Goal: Task Accomplishment & Management: Use online tool/utility

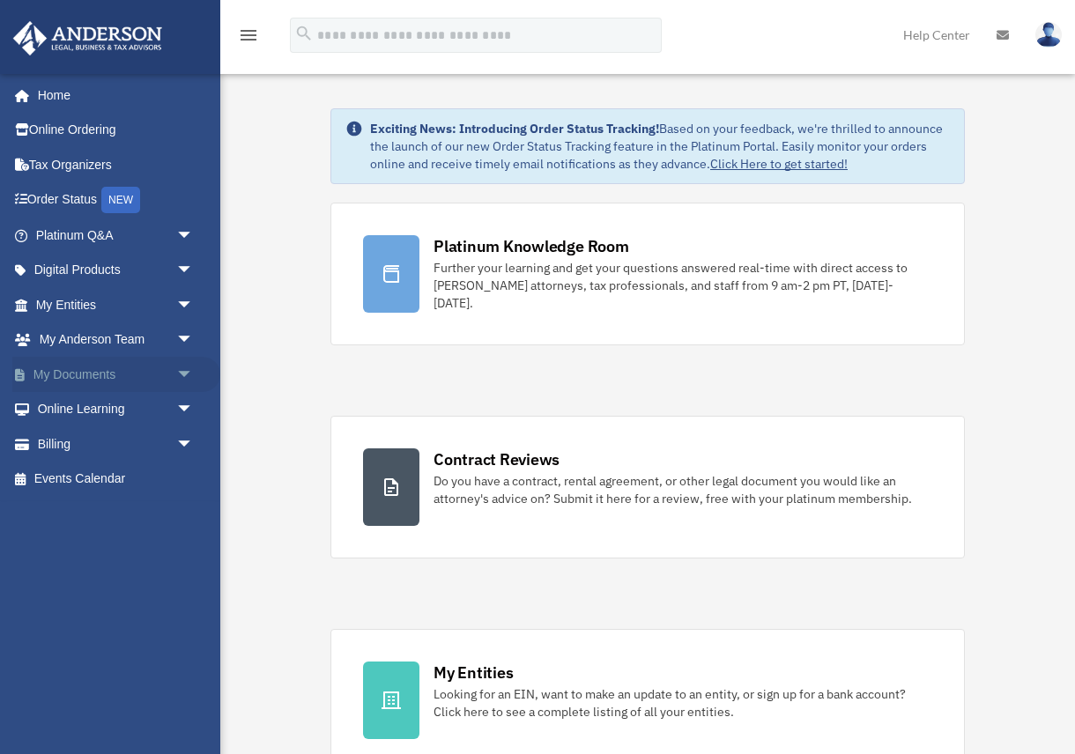
click at [181, 373] on span "arrow_drop_down" at bounding box center [193, 375] width 35 height 36
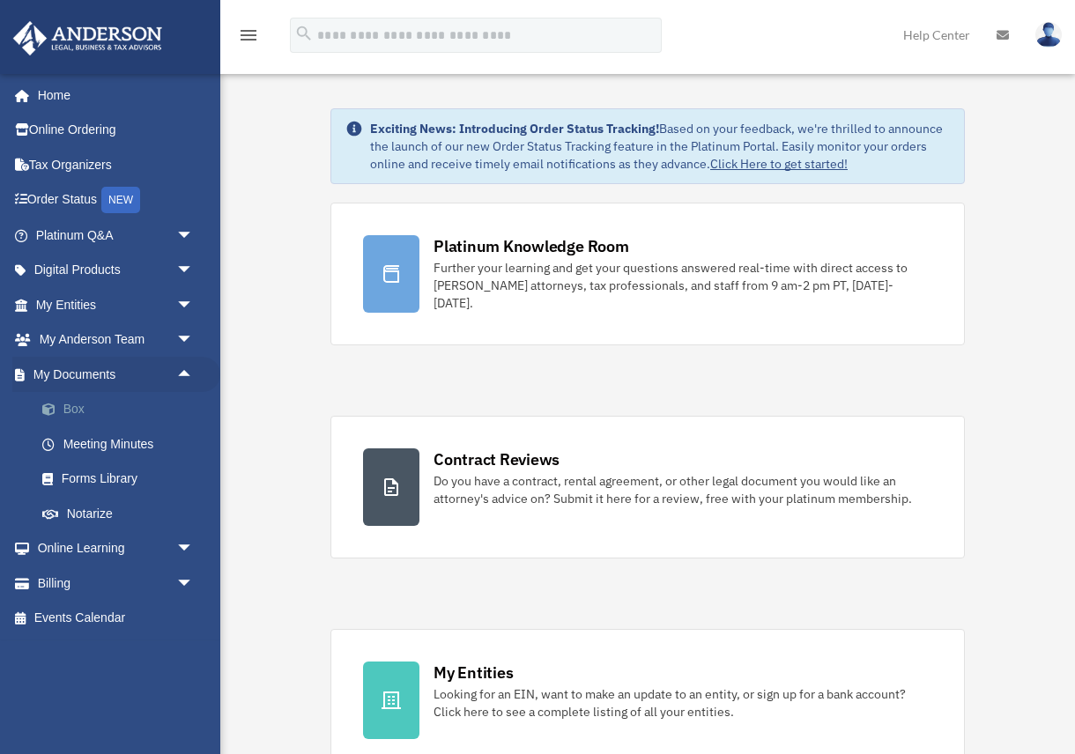
click at [65, 411] on link "Box" at bounding box center [123, 409] width 196 height 35
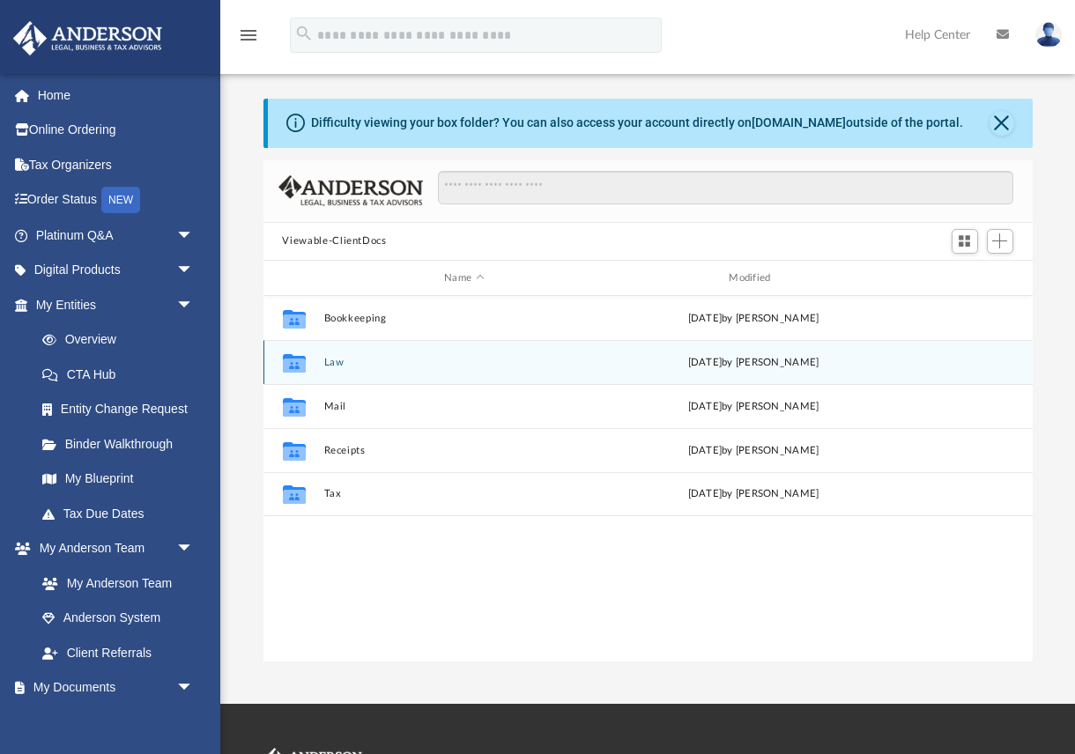
scroll to position [400, 769]
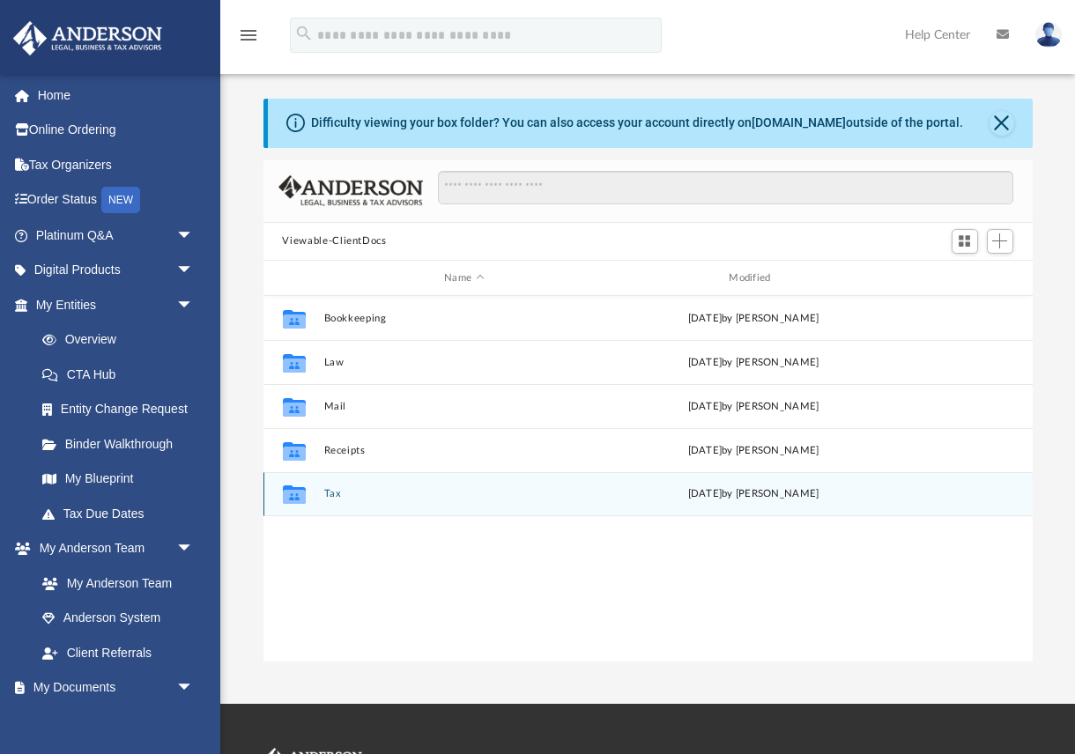
click at [321, 499] on div "Collaborated Folder Tax Thu May 2 2024 by Charles Rogler" at bounding box center [647, 494] width 769 height 44
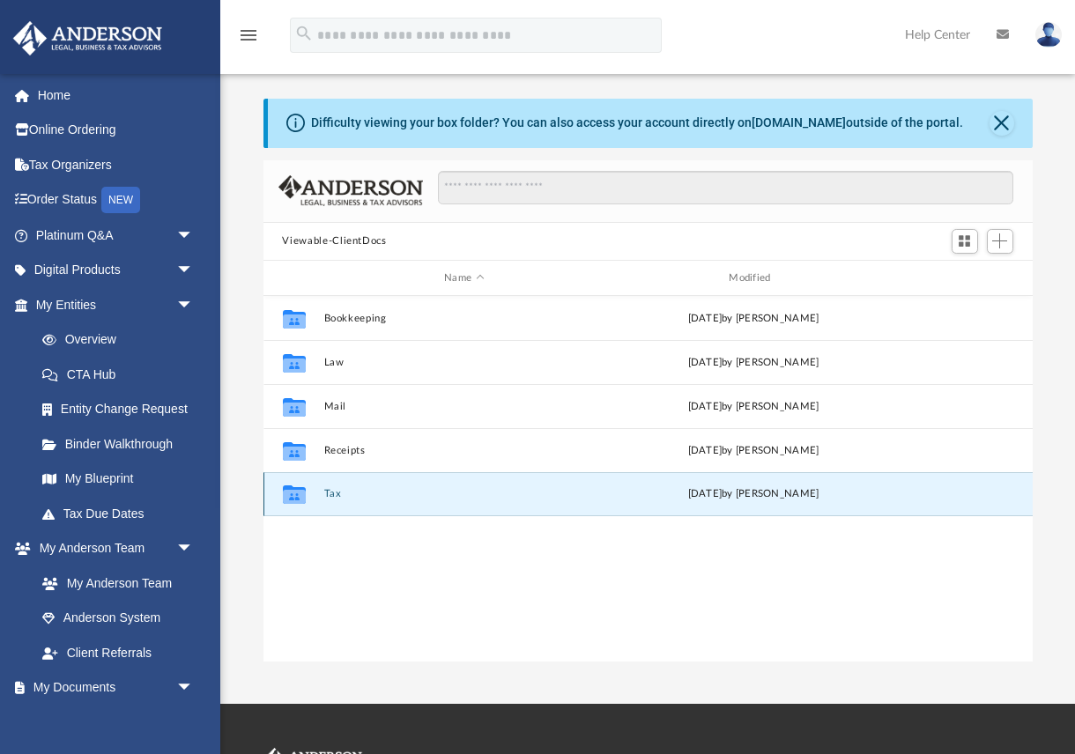
click at [332, 492] on button "Tax" at bounding box center [463, 494] width 281 height 11
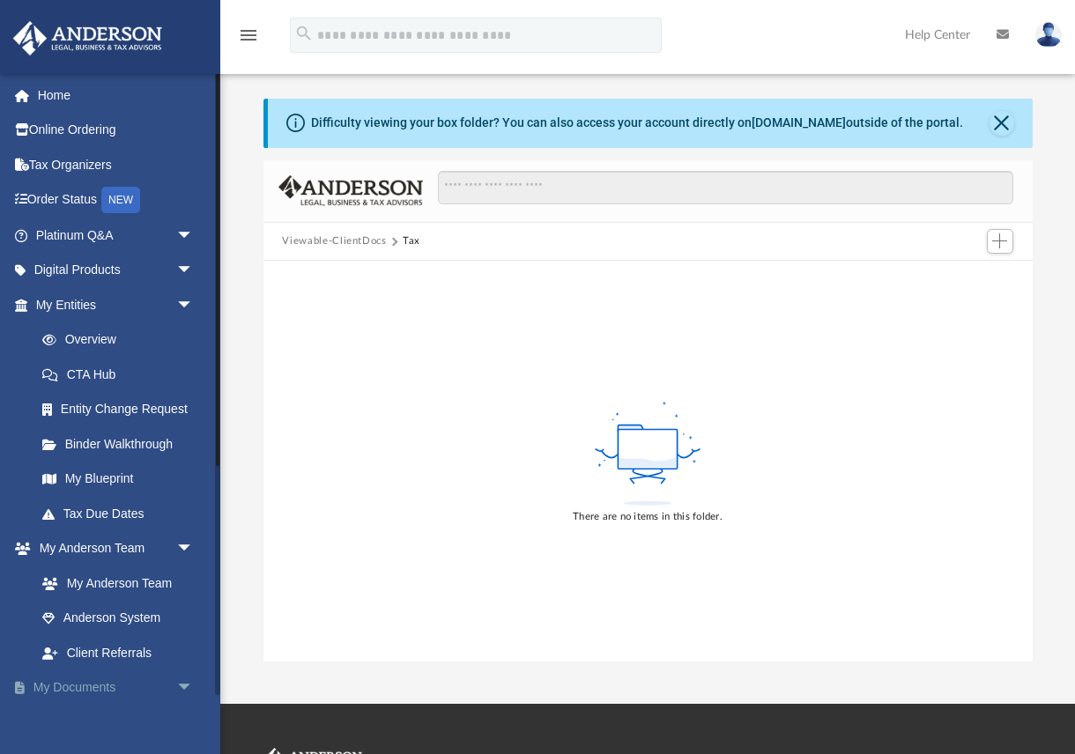
click at [79, 683] on link "My Documents arrow_drop_down" at bounding box center [116, 687] width 208 height 35
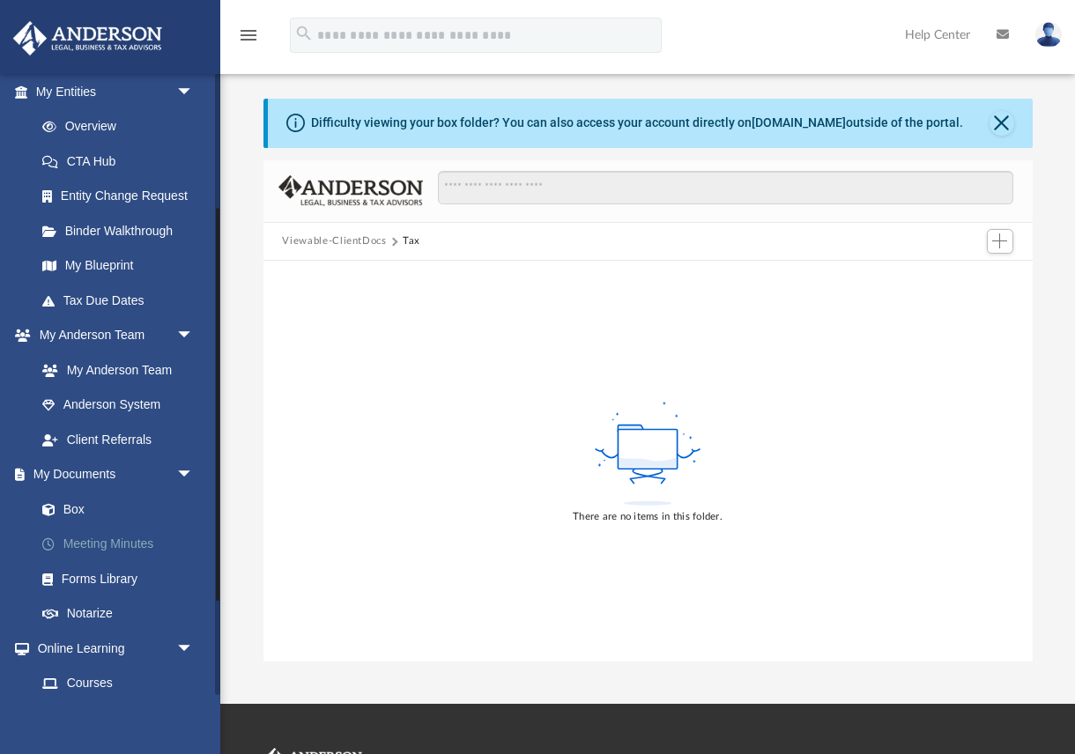
scroll to position [235, 0]
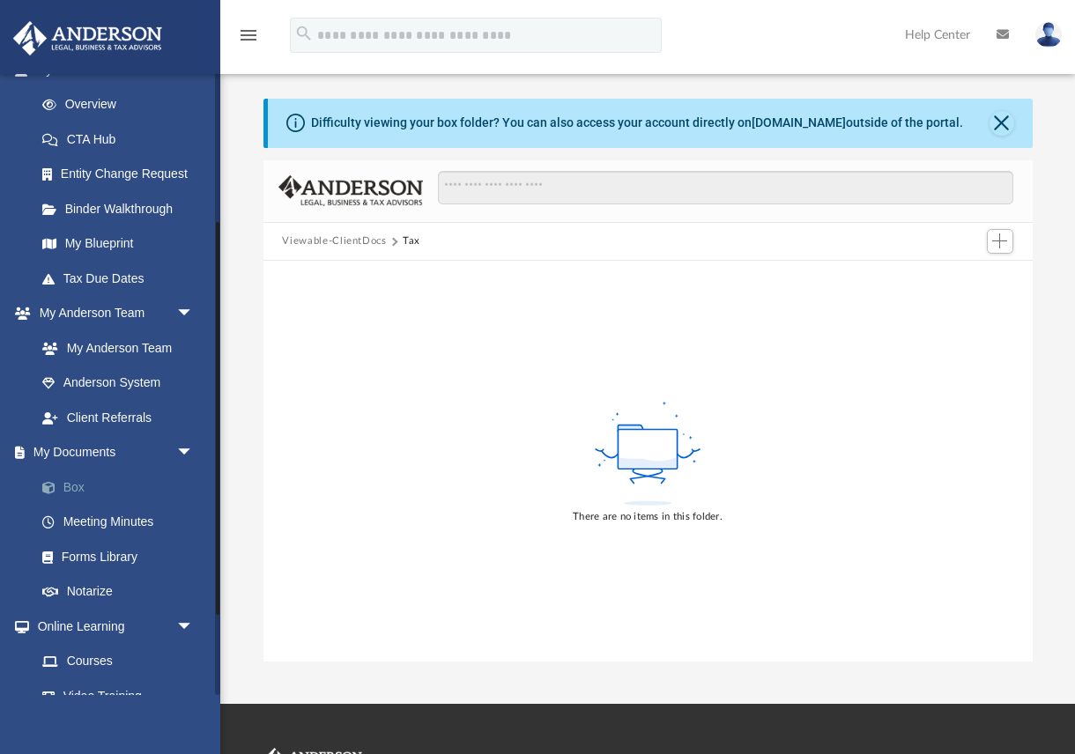
click at [62, 488] on span at bounding box center [57, 488] width 11 height 12
click at [76, 486] on link "Box" at bounding box center [123, 487] width 196 height 35
click at [375, 240] on button "Viewable-ClientDocs" at bounding box center [334, 241] width 104 height 16
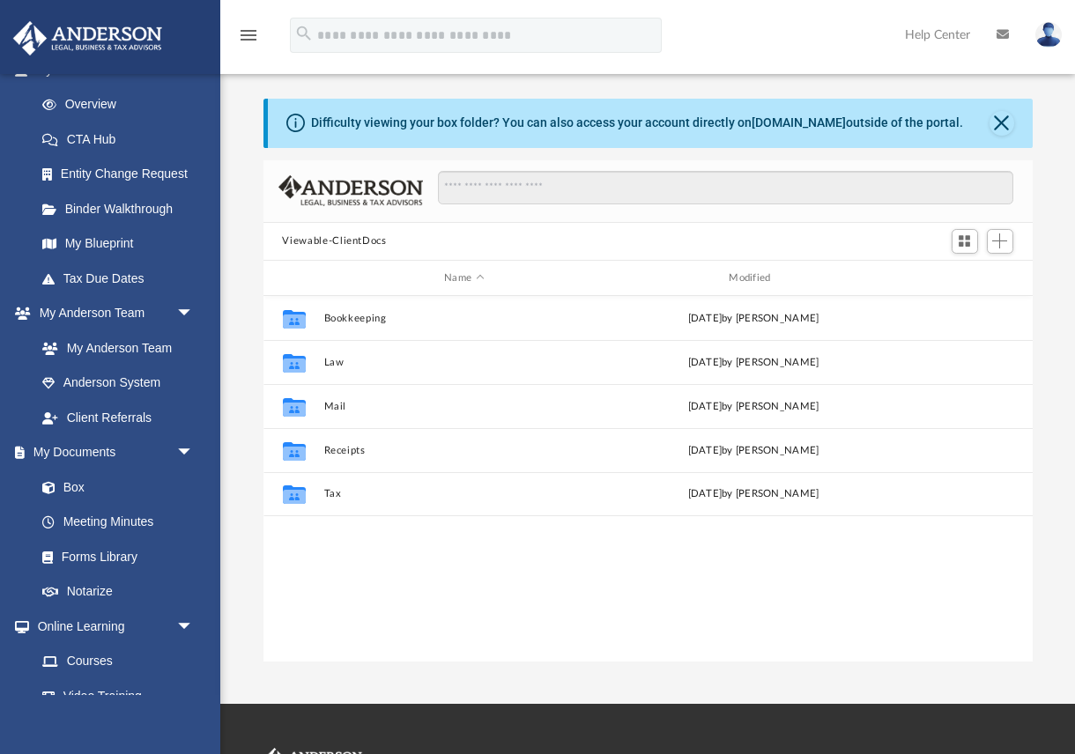
scroll to position [400, 769]
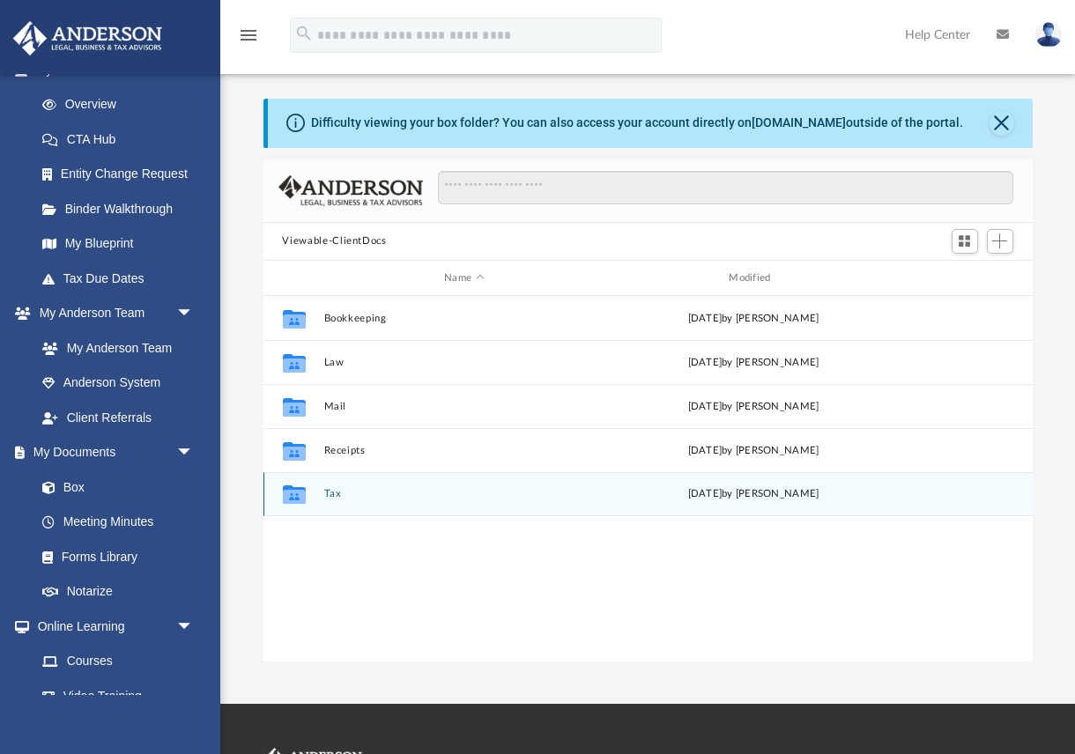
click at [359, 492] on button "Tax" at bounding box center [463, 494] width 281 height 11
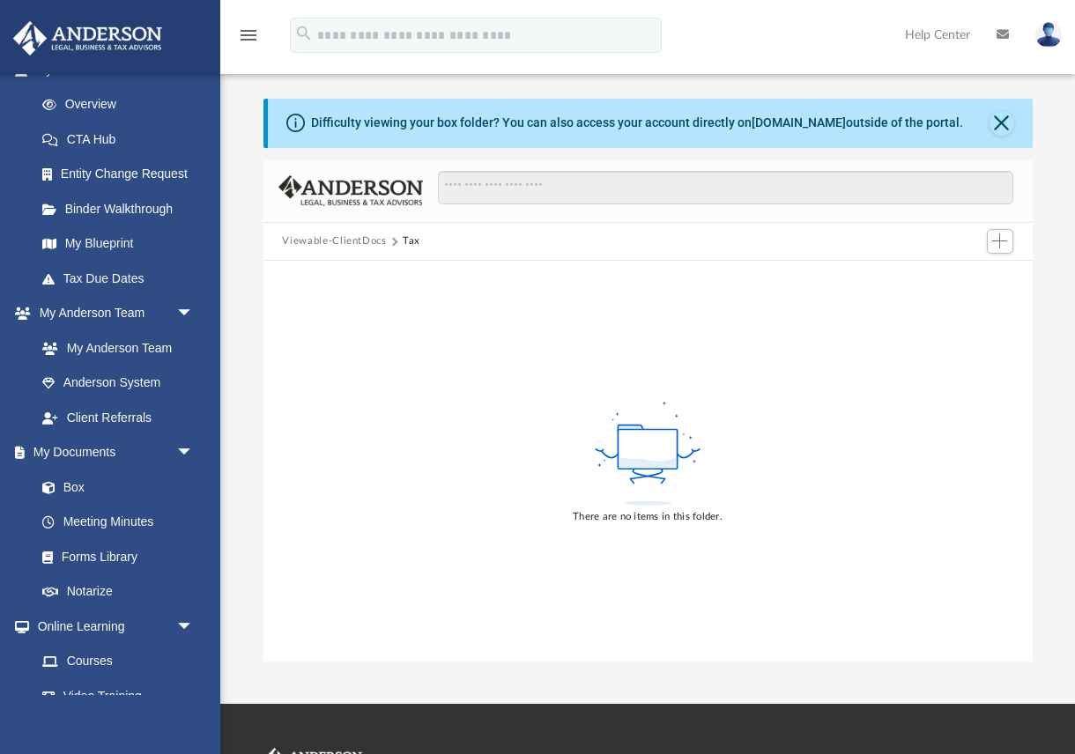
click at [359, 492] on div "There are no items in this folder." at bounding box center [647, 461] width 769 height 400
click at [996, 240] on span "Add" at bounding box center [999, 240] width 15 height 15
click at [974, 274] on li "Upload" at bounding box center [975, 276] width 56 height 19
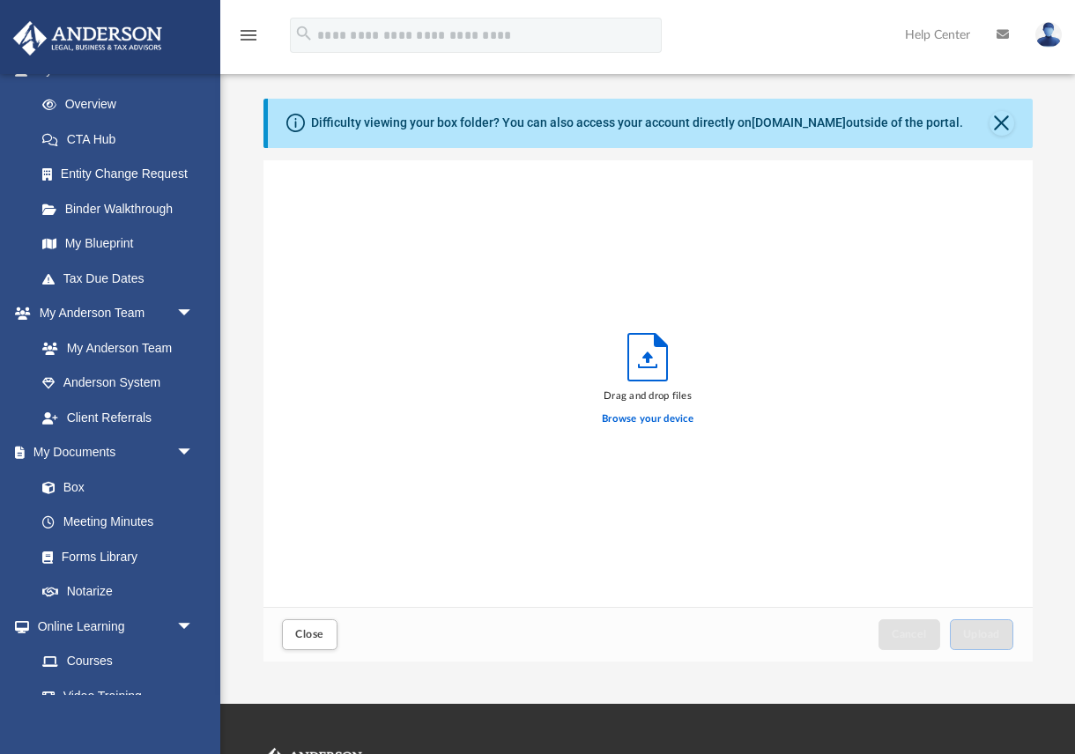
scroll to position [448, 769]
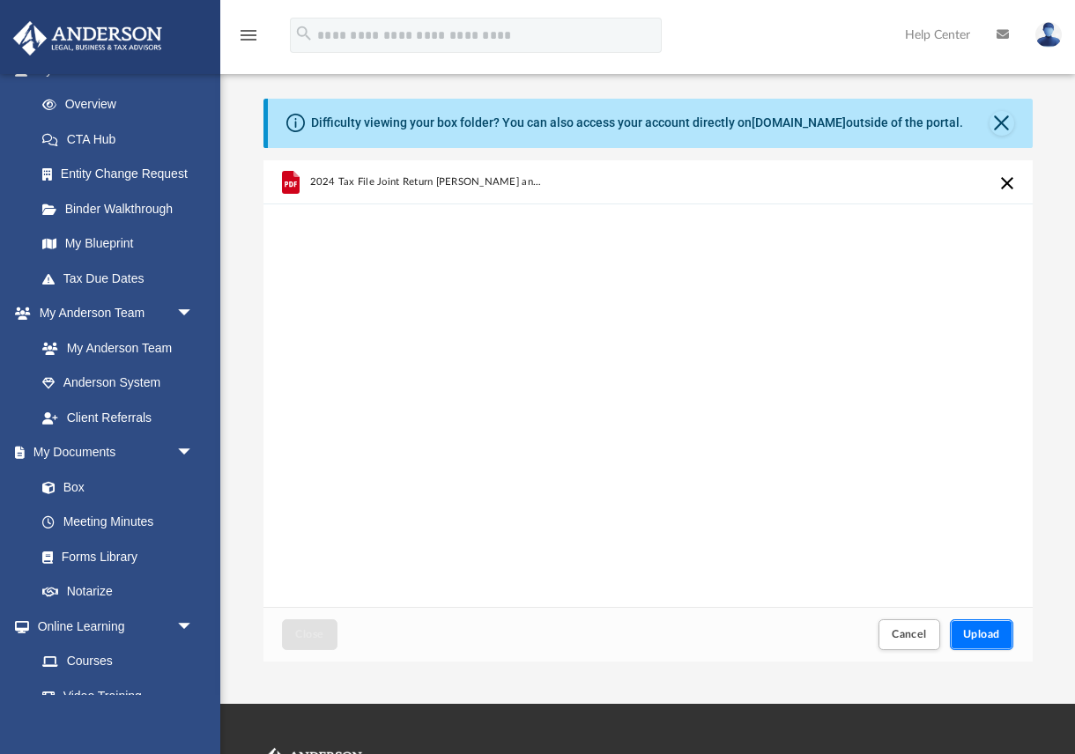
click at [971, 635] on span "Upload" at bounding box center [981, 634] width 37 height 11
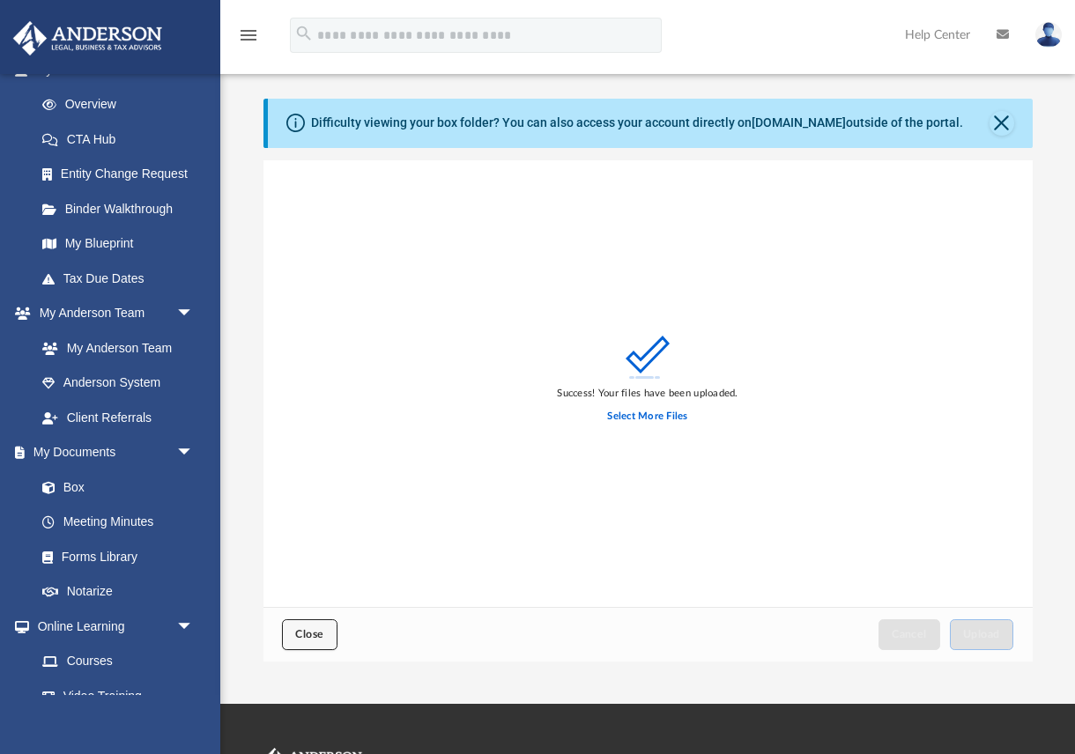
click at [301, 629] on span "Close" at bounding box center [309, 634] width 28 height 11
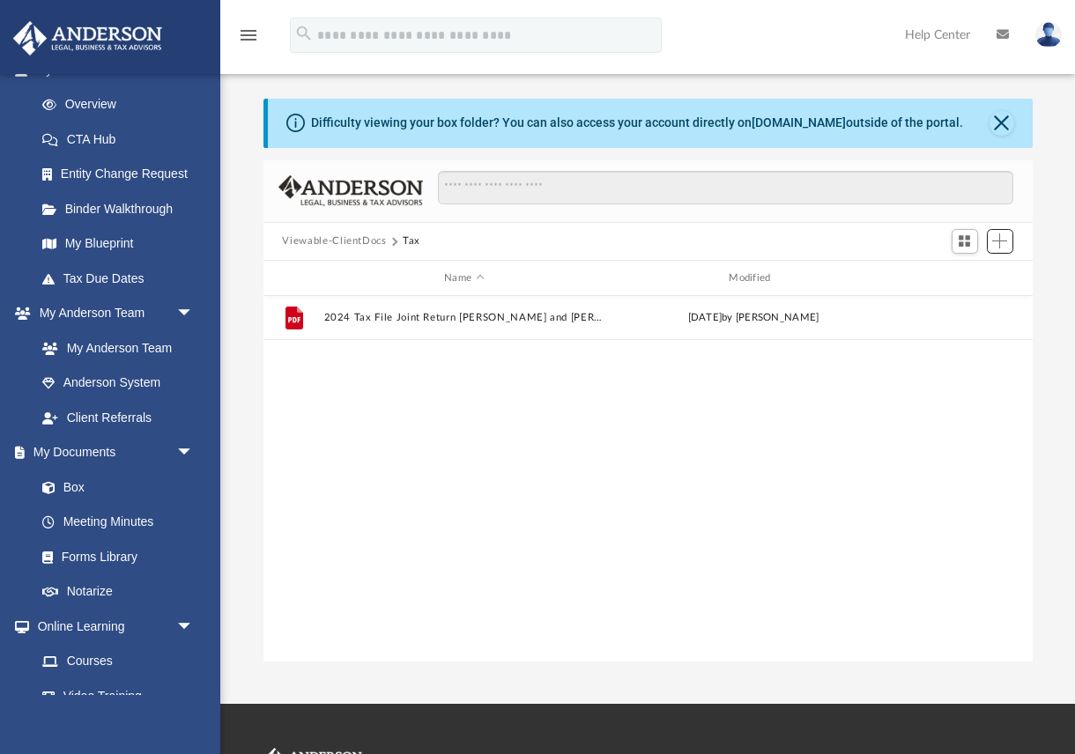
scroll to position [400, 769]
click at [997, 246] on span "Add" at bounding box center [999, 240] width 15 height 15
click at [968, 277] on li "Upload" at bounding box center [975, 276] width 56 height 19
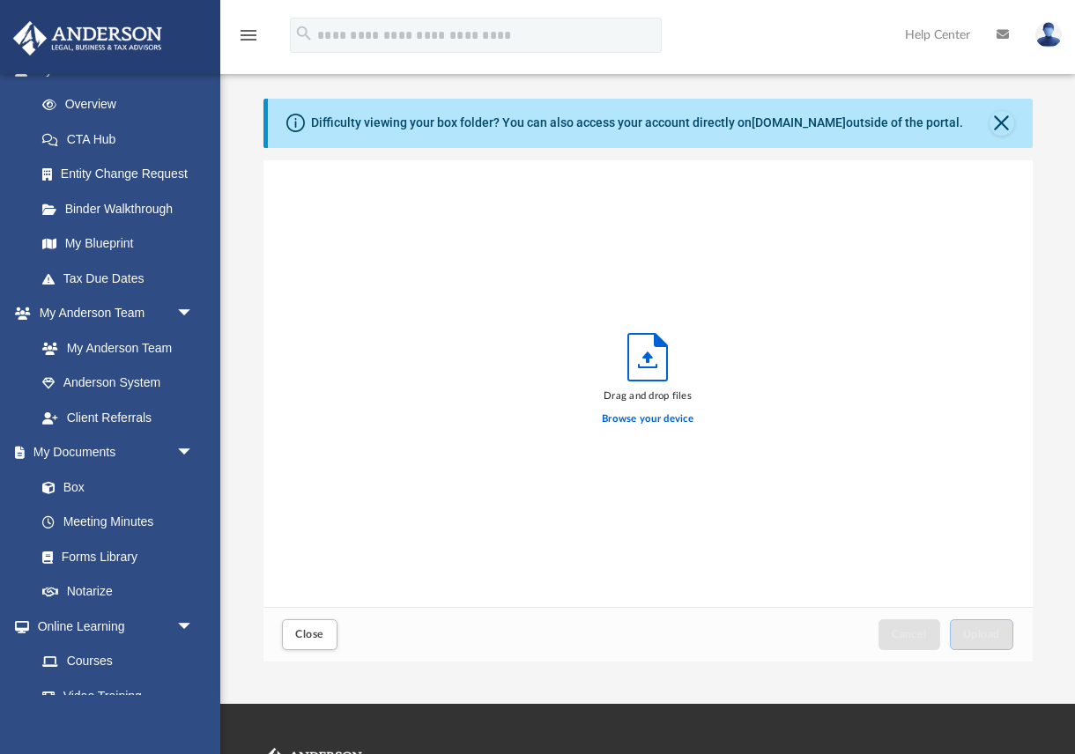
scroll to position [448, 769]
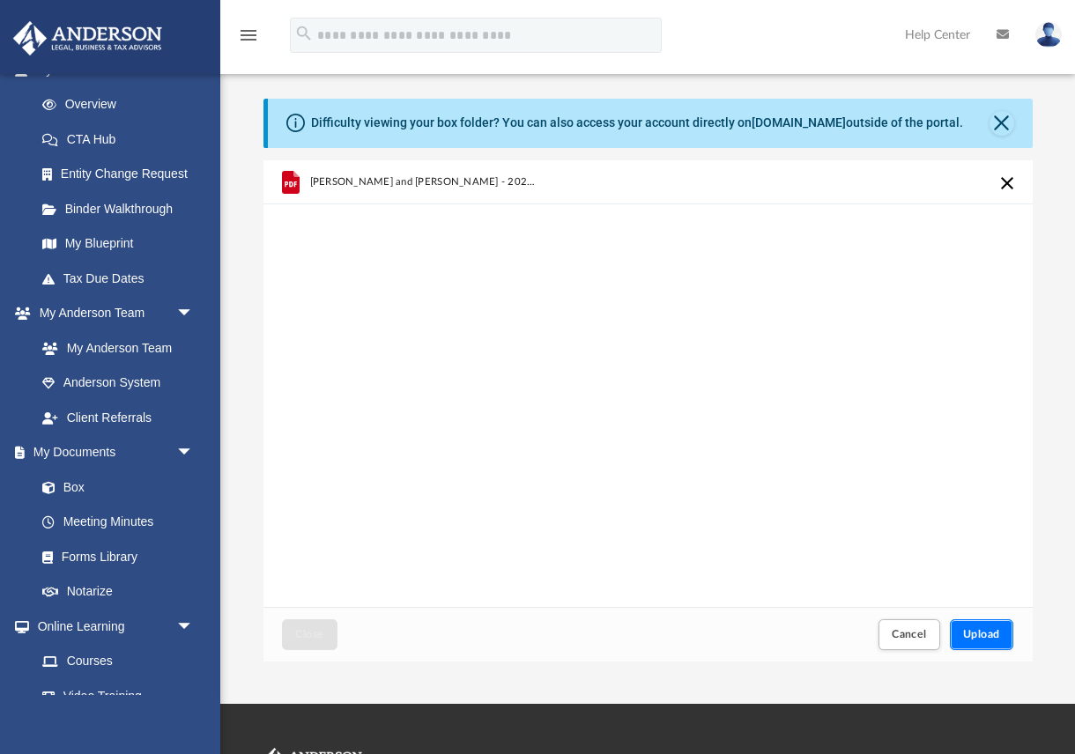
click at [986, 631] on span "Upload" at bounding box center [981, 634] width 37 height 11
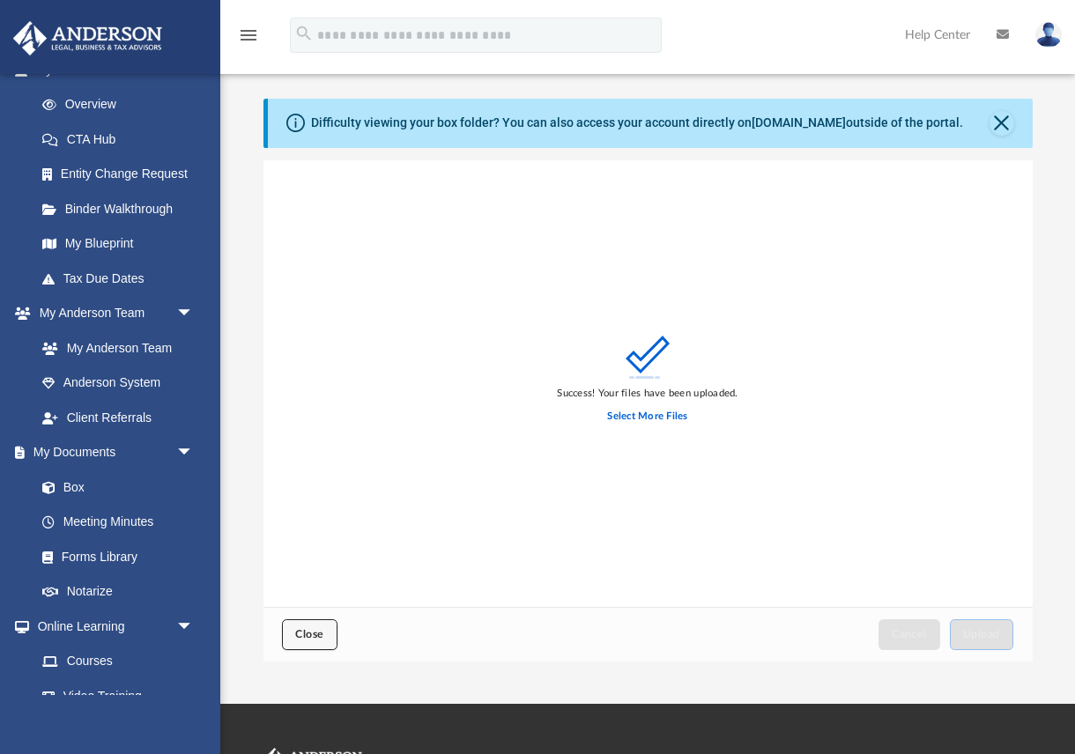
click at [305, 638] on span "Close" at bounding box center [309, 634] width 28 height 11
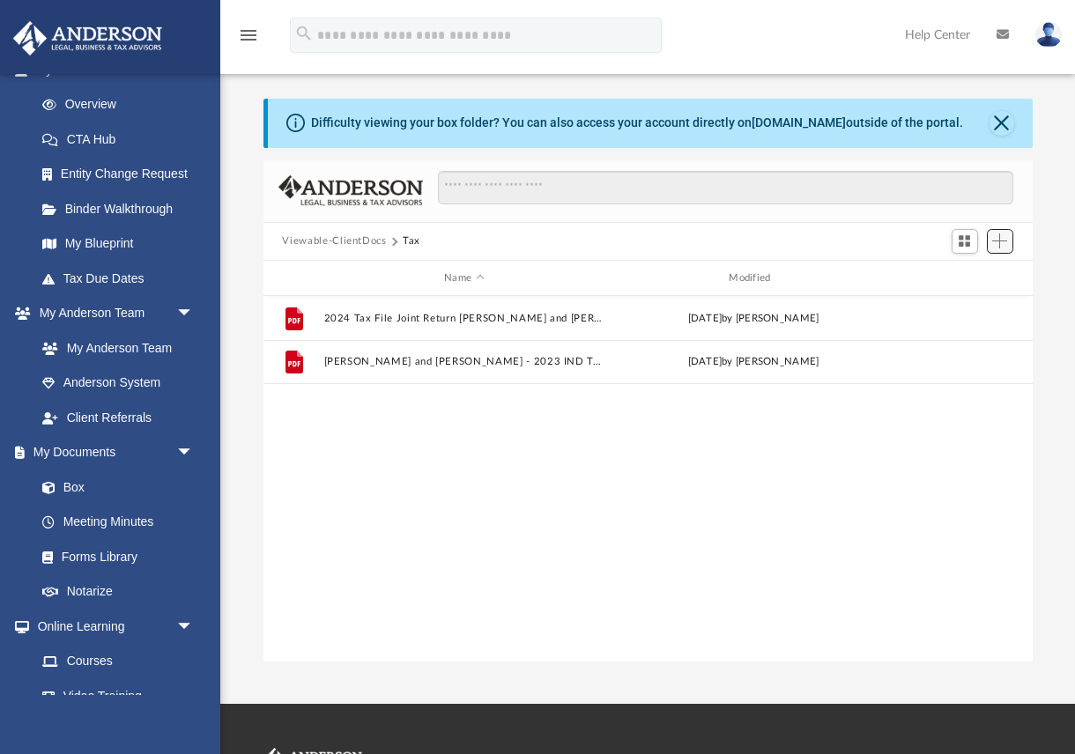
click at [999, 241] on span "Add" at bounding box center [999, 240] width 15 height 15
click at [955, 279] on li "Upload" at bounding box center [975, 276] width 56 height 19
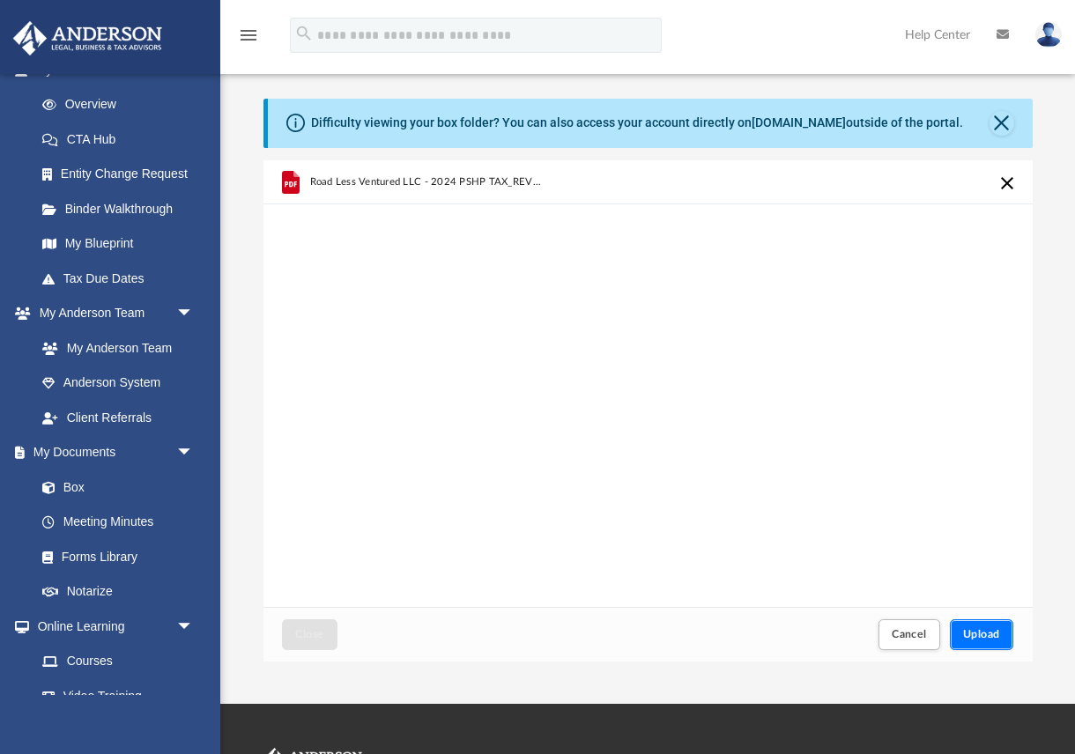
click at [974, 638] on span "Upload" at bounding box center [981, 634] width 37 height 11
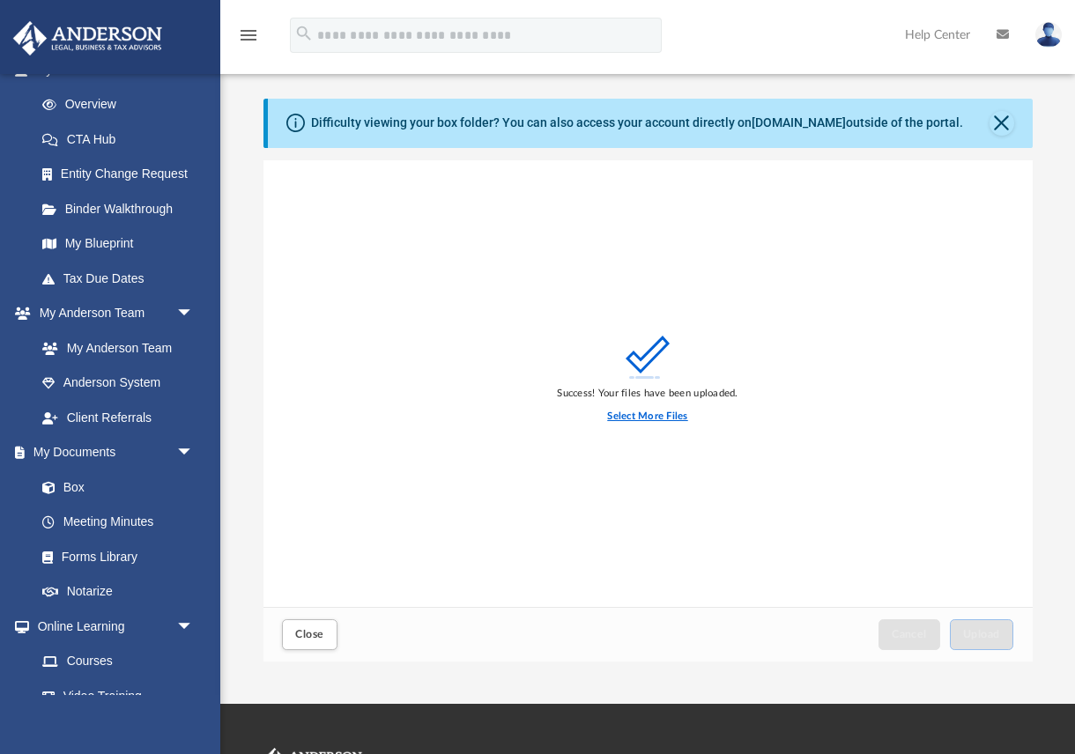
click at [627, 418] on label "Select More Files" at bounding box center [647, 417] width 80 height 16
click at [0, 0] on input "Select More Files" at bounding box center [0, 0] width 0 height 0
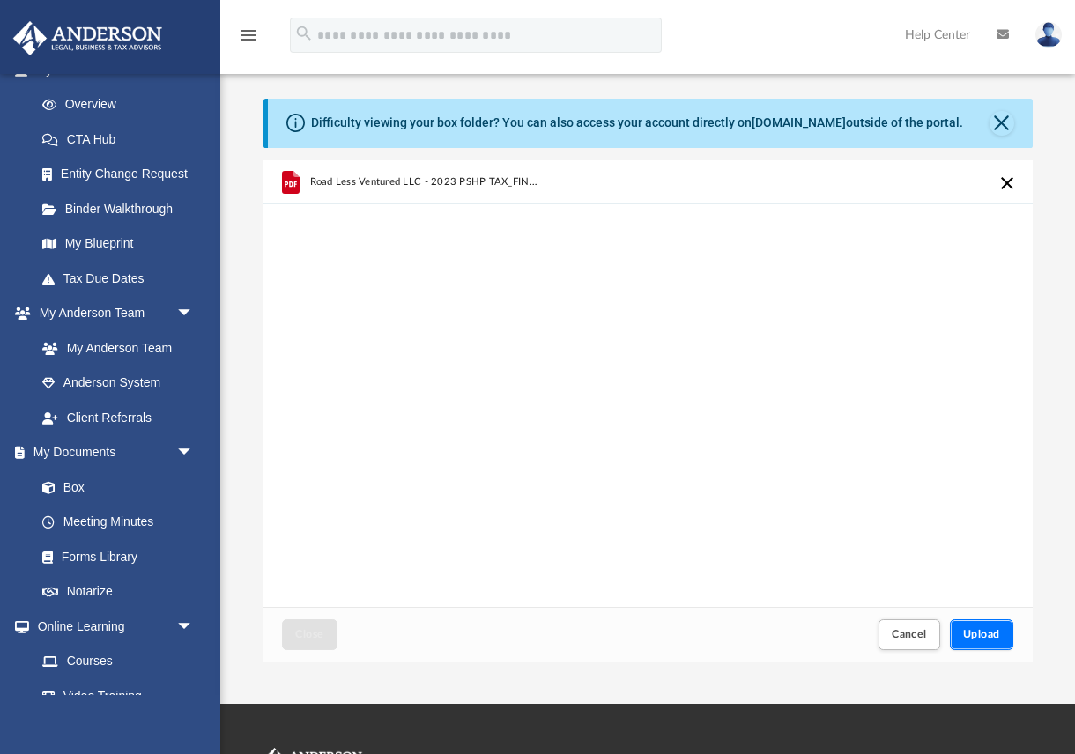
click at [972, 633] on span "Upload" at bounding box center [981, 634] width 37 height 11
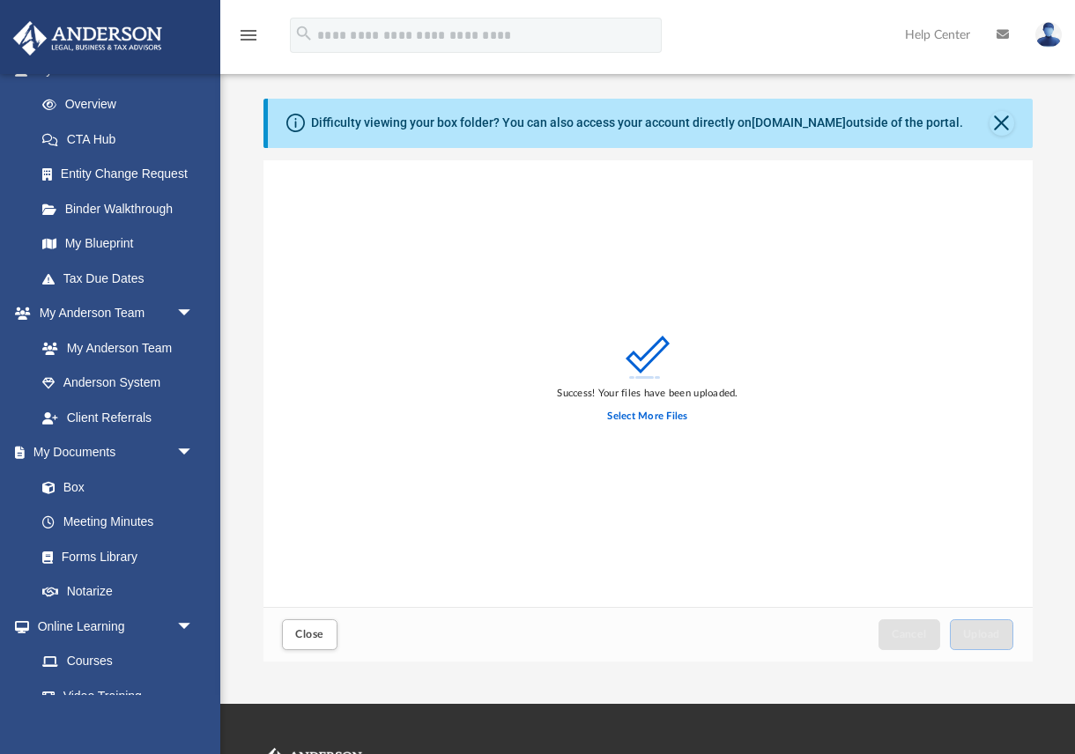
click at [843, 507] on div "Success! Your files have been uploaded. Select More Files" at bounding box center [647, 384] width 769 height 448
click at [648, 419] on label "Select More Files" at bounding box center [647, 417] width 80 height 16
click at [0, 0] on input "Select More Files" at bounding box center [0, 0] width 0 height 0
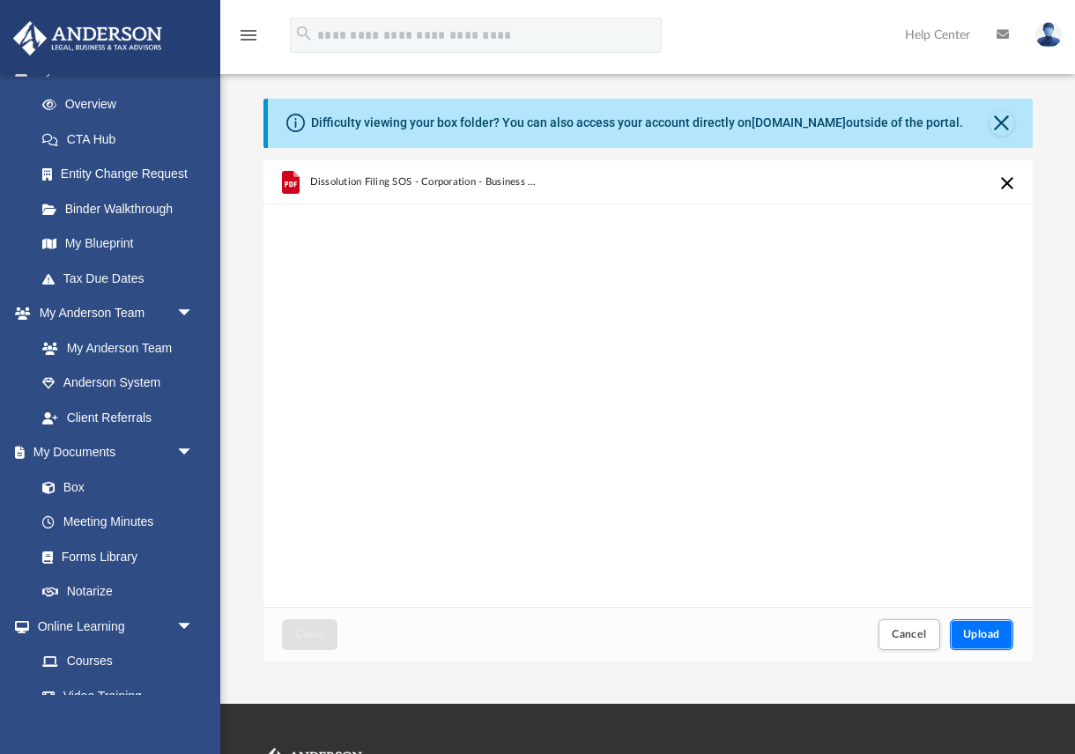
click at [974, 635] on span "Upload" at bounding box center [981, 634] width 37 height 11
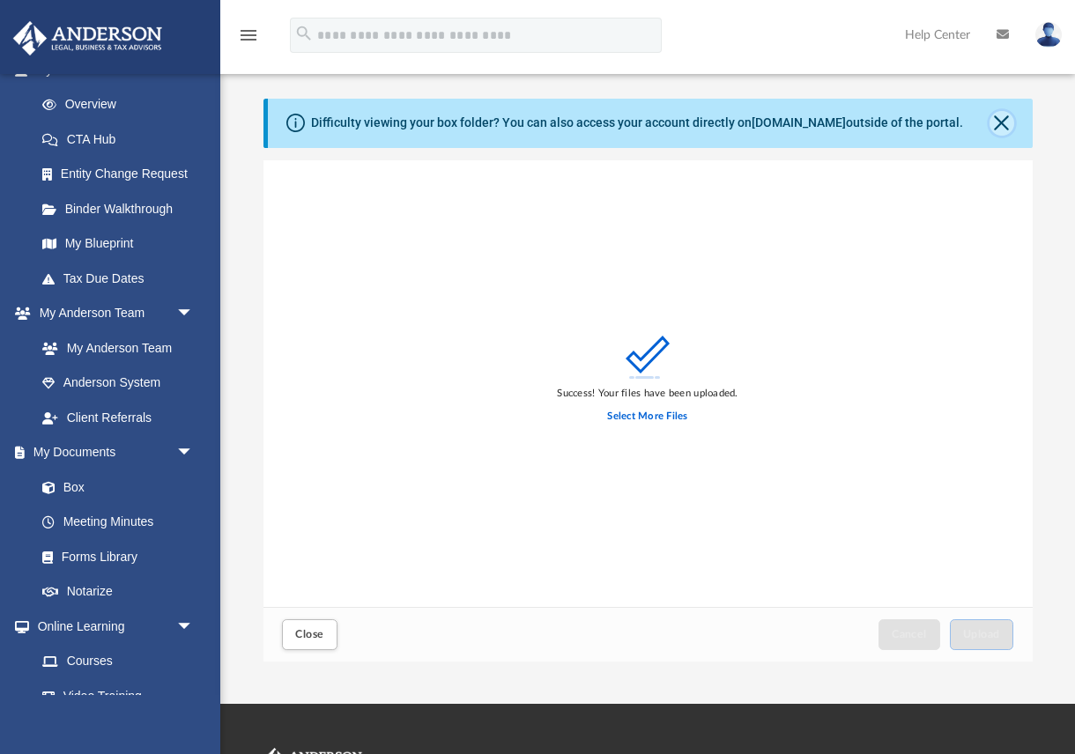
click at [1000, 125] on button "Close" at bounding box center [1001, 123] width 25 height 25
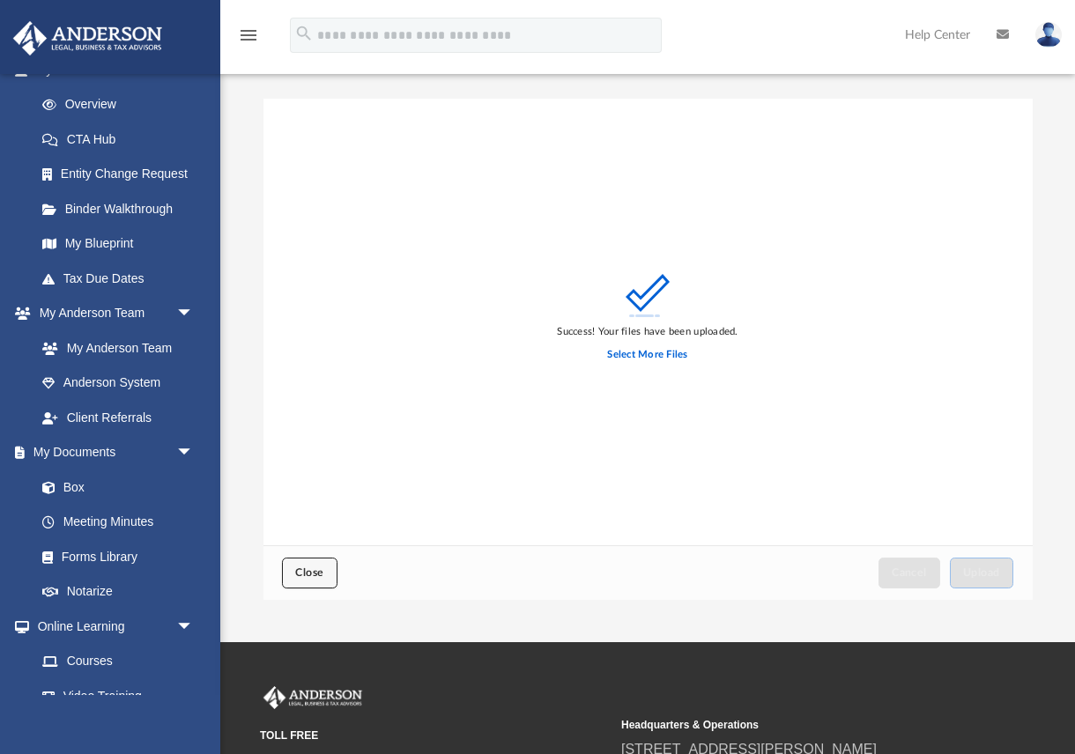
click at [319, 567] on span "Close" at bounding box center [309, 572] width 28 height 11
